Goal: Transaction & Acquisition: Obtain resource

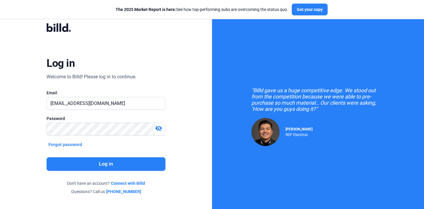
click at [137, 166] on button "Log in" at bounding box center [106, 165] width 118 height 14
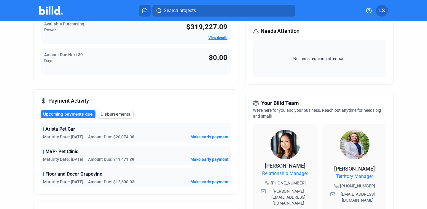
scroll to position [81, 0]
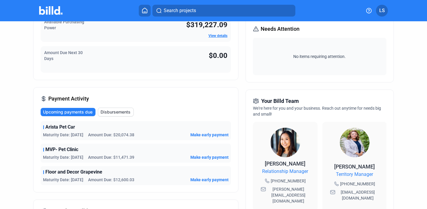
click at [67, 126] on span "Arista Pet Car" at bounding box center [60, 127] width 30 height 7
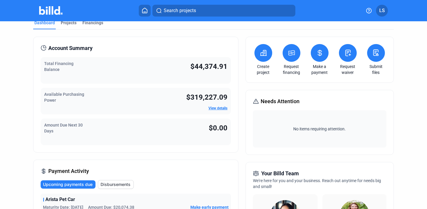
scroll to position [0, 0]
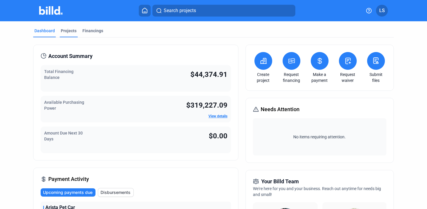
click at [71, 32] on div "Projects" at bounding box center [69, 31] width 16 height 6
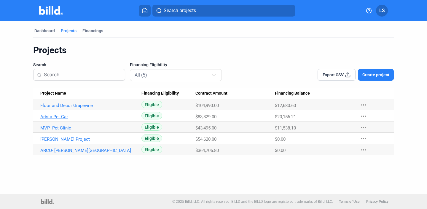
click at [62, 117] on link "Arista Pet Car" at bounding box center [88, 116] width 96 height 5
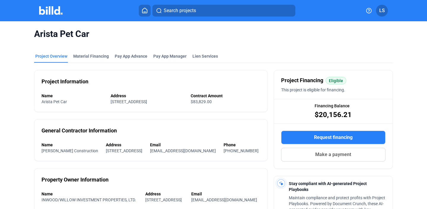
click at [296, 138] on button "Request financing" at bounding box center [333, 138] width 104 height 14
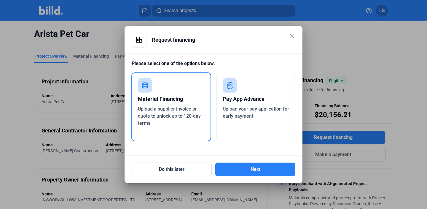
click at [253, 120] on div "Upload your pay application for early payment." at bounding box center [255, 113] width 67 height 14
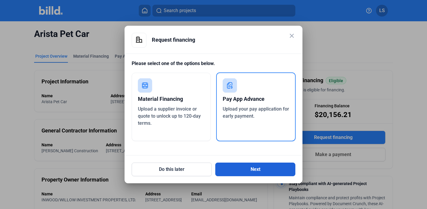
click at [255, 173] on button "Next" at bounding box center [255, 170] width 80 height 14
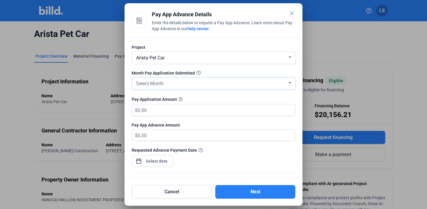
click at [281, 80] on div "Select Month" at bounding box center [211, 83] width 152 height 8
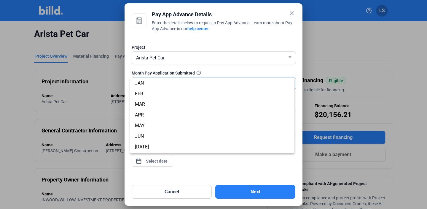
scroll to position [20, 0]
click at [162, 146] on span "SEP" at bounding box center [212, 148] width 155 height 11
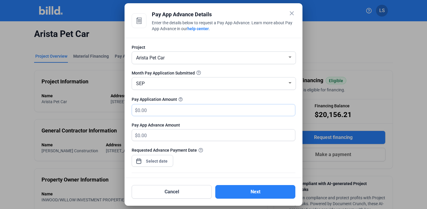
click at [177, 109] on input "text" at bounding box center [212, 111] width 150 height 12
type input "1"
type input "1.00"
type input "19"
type input "19.00"
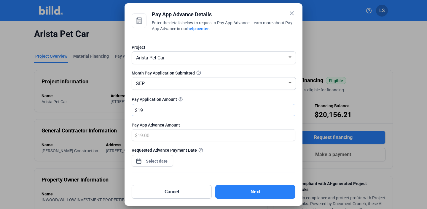
type input "198"
type input "198.00"
type input "1980"
type input "1,980.00"
type input "1,9800"
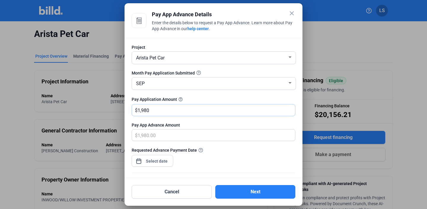
type input "19,800.00"
type input "19,800"
click at [152, 160] on div "close Pay App Advance Details Enter the details below to request a Pay App Adva…" at bounding box center [213, 104] width 427 height 209
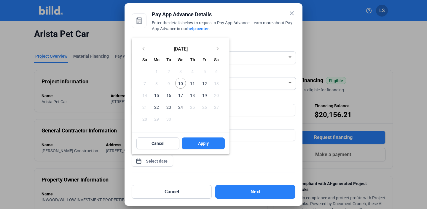
click at [203, 84] on span "12" at bounding box center [204, 83] width 11 height 11
click at [210, 144] on button "Apply" at bounding box center [203, 144] width 43 height 12
type input "[DATE]"
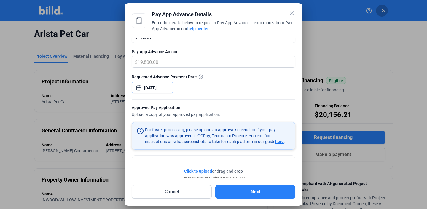
scroll to position [99, 0]
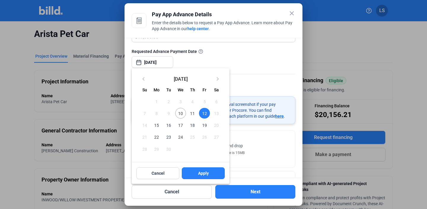
click at [236, 157] on div at bounding box center [213, 104] width 427 height 209
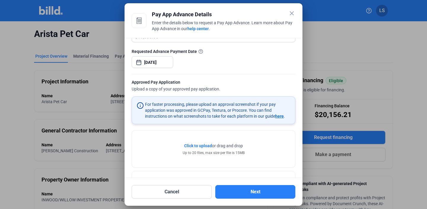
click at [199, 148] on span "Click to upload" at bounding box center [198, 146] width 28 height 5
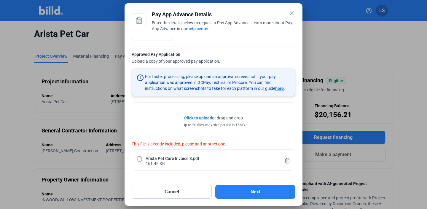
click at [285, 159] on icon at bounding box center [287, 160] width 4 height 5
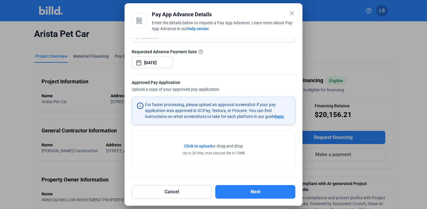
click at [209, 145] on span "Click to upload" at bounding box center [198, 146] width 28 height 5
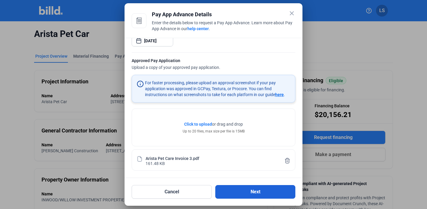
click at [254, 190] on button "Next" at bounding box center [255, 192] width 80 height 14
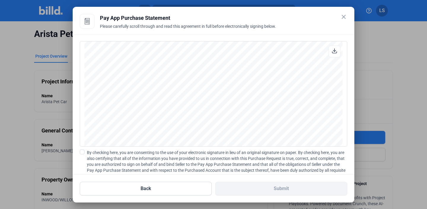
scroll to position [46, 0]
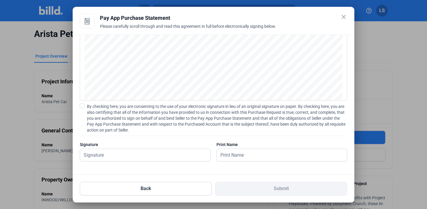
click at [81, 107] on span at bounding box center [82, 106] width 5 height 5
click at [0, 0] on input "By checking here, you are consenting to the use of your electronic signature in…" at bounding box center [0, 0] width 0 height 0
click at [125, 157] on input "text" at bounding box center [142, 155] width 124 height 12
type input "[PERSON_NAME] [PERSON_NAME]"
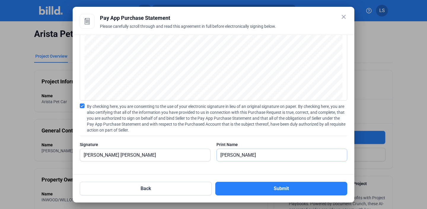
type input "[PERSON_NAME] [PERSON_NAME]"
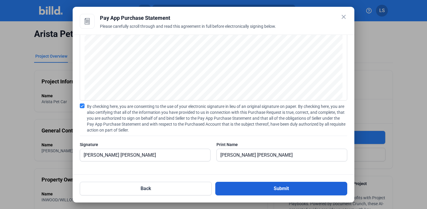
click at [259, 190] on button "Submit" at bounding box center [281, 189] width 132 height 14
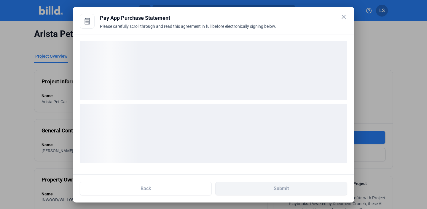
scroll to position [0, 0]
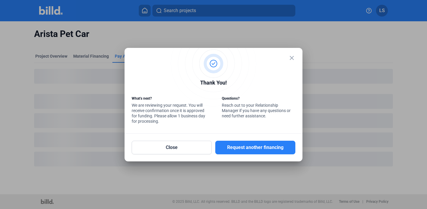
click at [292, 58] on mat-icon "close" at bounding box center [291, 58] width 7 height 7
